Goal: Information Seeking & Learning: Learn about a topic

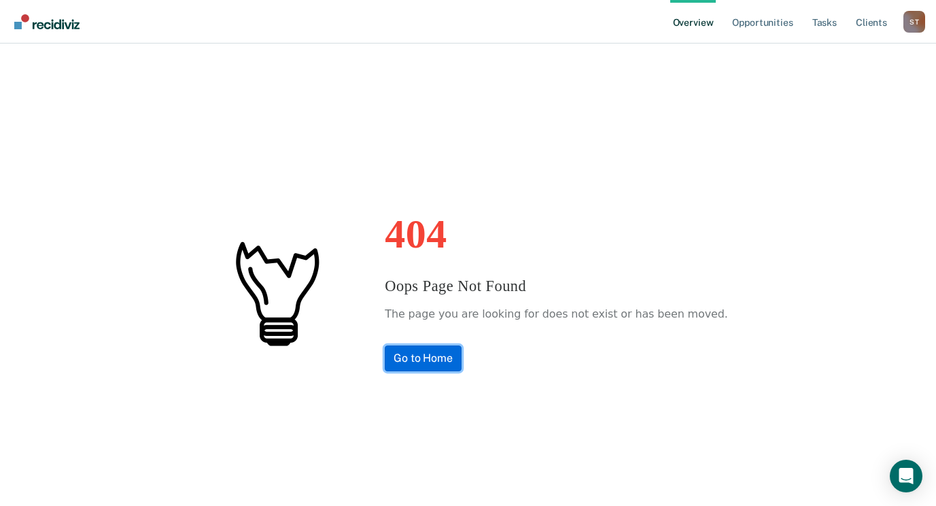
click at [462, 364] on link "Go to Home" at bounding box center [423, 358] width 77 height 26
